Goal: Check status

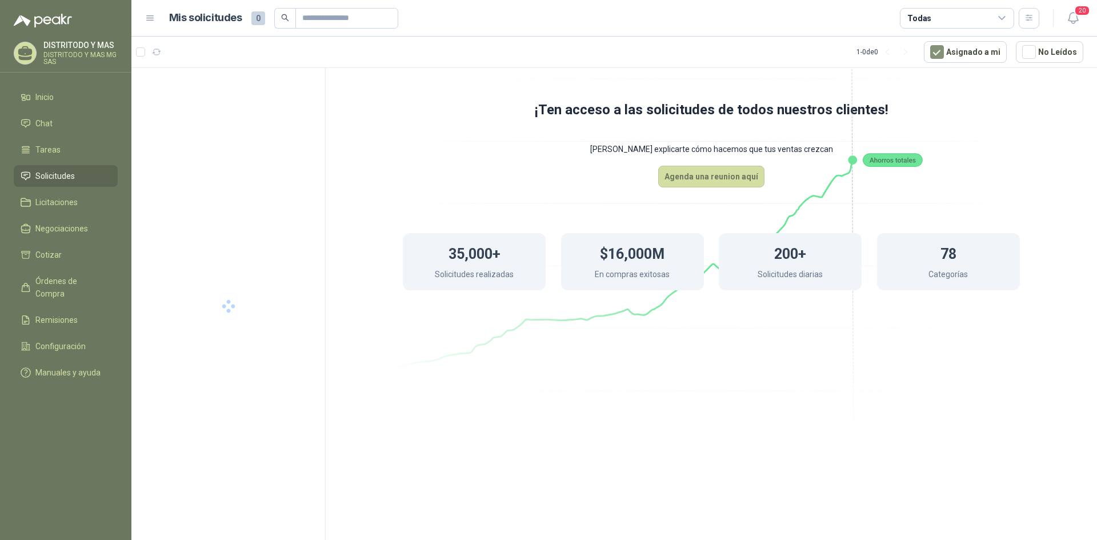
click at [57, 175] on span "Solicitudes" at bounding box center [54, 176] width 39 height 13
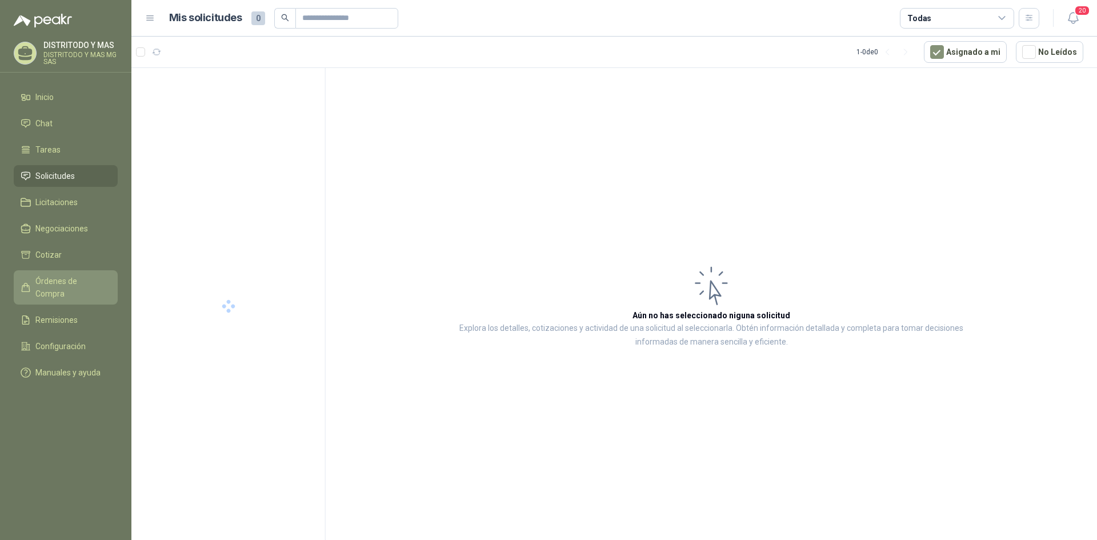
click at [65, 278] on span "Órdenes de Compra" at bounding box center [70, 287] width 71 height 25
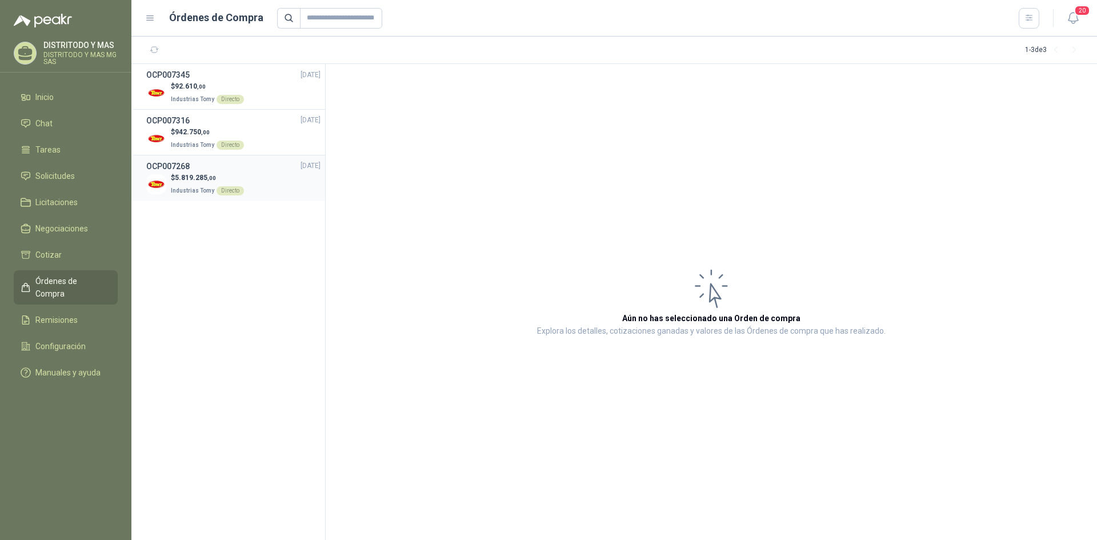
click at [191, 178] on span "5.819.285 ,00" at bounding box center [195, 178] width 41 height 8
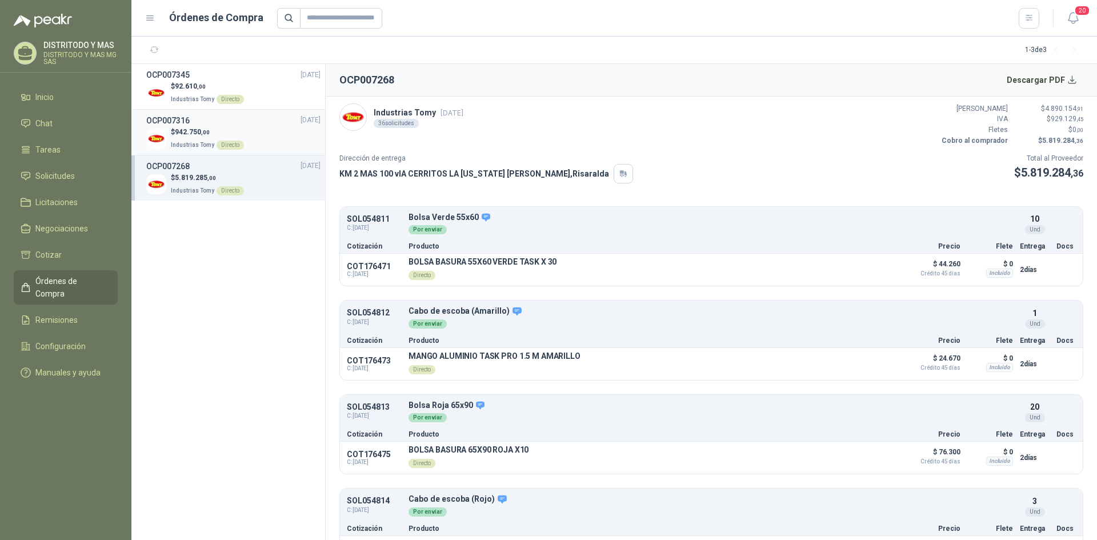
click at [186, 142] on span "Industrias Tomy" at bounding box center [192, 145] width 43 height 6
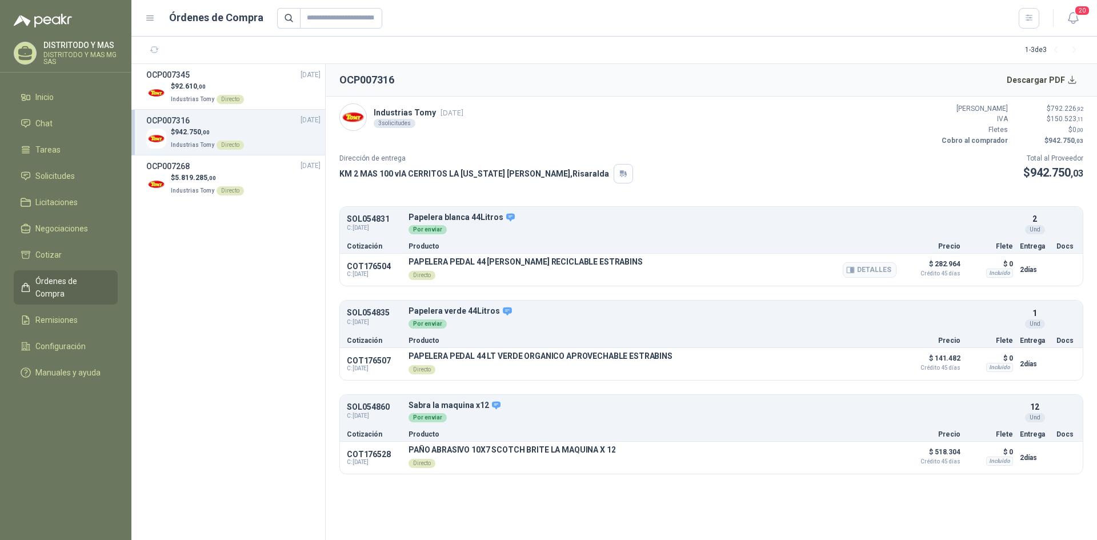
click at [434, 263] on p "PAPELERA PEDAL 44 [PERSON_NAME] RECICLABLE ESTRABINS" at bounding box center [526, 261] width 234 height 9
click at [423, 219] on p "Papelera blanca 44Litros" at bounding box center [711, 218] width 605 height 10
click at [366, 217] on p "SOL054831" at bounding box center [374, 219] width 55 height 9
drag, startPoint x: 444, startPoint y: 240, endPoint x: 419, endPoint y: 249, distance: 26.8
click at [441, 242] on div "Cotización Producto Precio Flete Entrega Docs" at bounding box center [711, 245] width 743 height 15
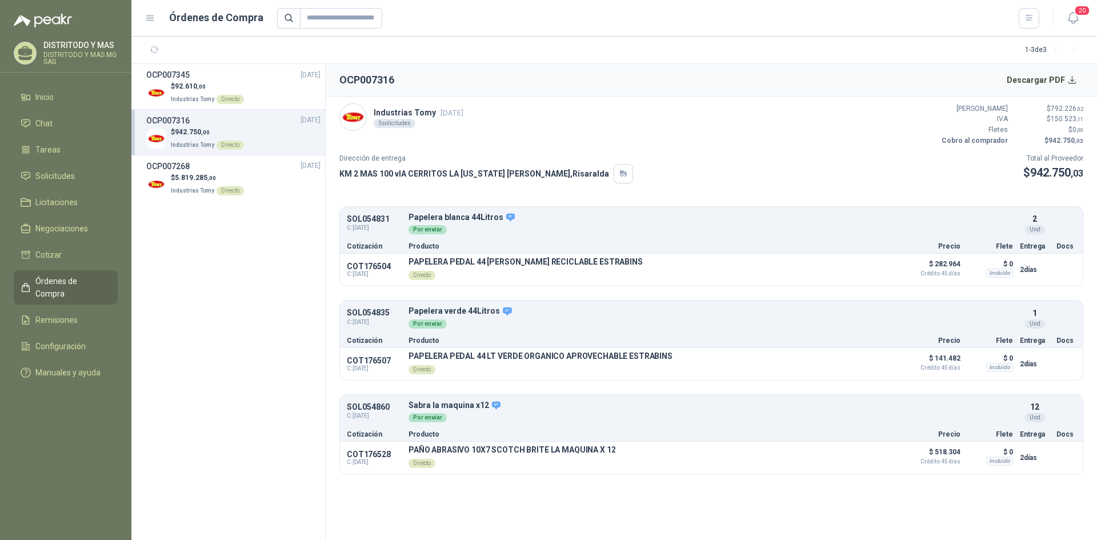
click at [419, 249] on p "Producto" at bounding box center [653, 246] width 488 height 7
click at [982, 221] on button "Detalles" at bounding box center [986, 223] width 54 height 15
drag, startPoint x: 475, startPoint y: 29, endPoint x: 513, endPoint y: 27, distance: 37.8
click at [476, 29] on header "Órdenes de Compra 20" at bounding box center [614, 18] width 966 height 37
